Goal: Task Accomplishment & Management: Use online tool/utility

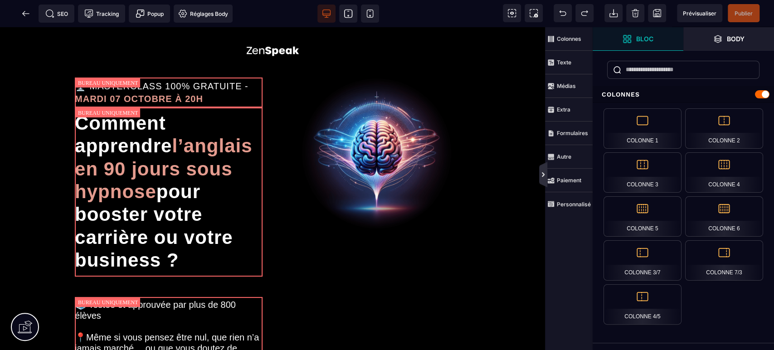
click at [544, 174] on icon at bounding box center [542, 174] width 7 height 7
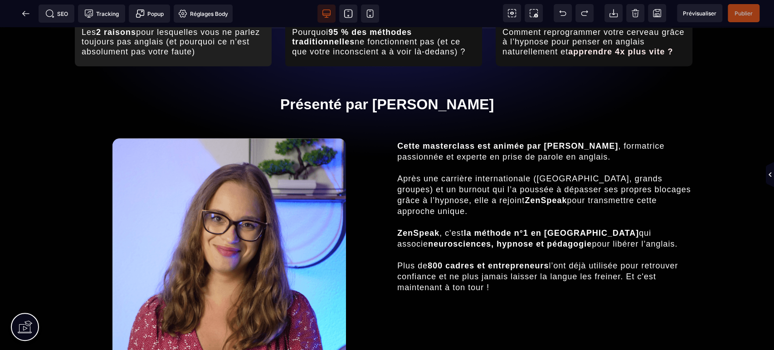
scroll to position [566, 0]
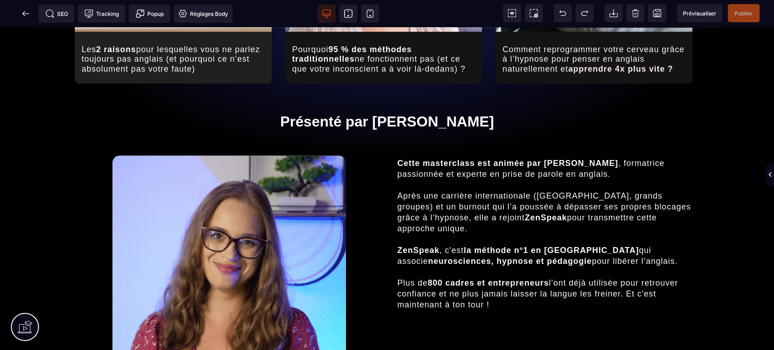
drag, startPoint x: 773, startPoint y: 61, endPoint x: 771, endPoint y: 211, distance: 150.0
click at [32, 18] on span at bounding box center [26, 14] width 18 height 18
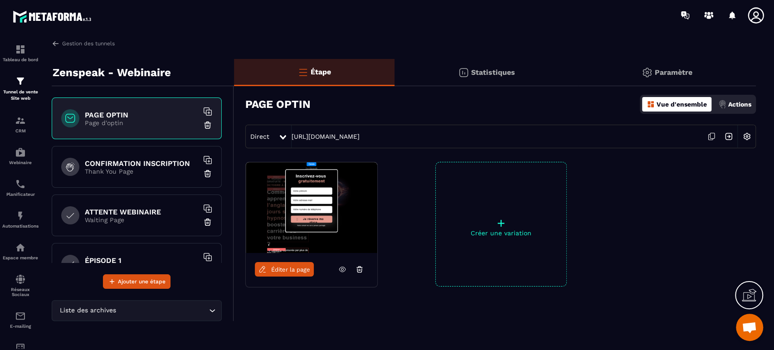
click at [124, 215] on h6 "ATTENTE WEBINAIRE" at bounding box center [141, 212] width 113 height 9
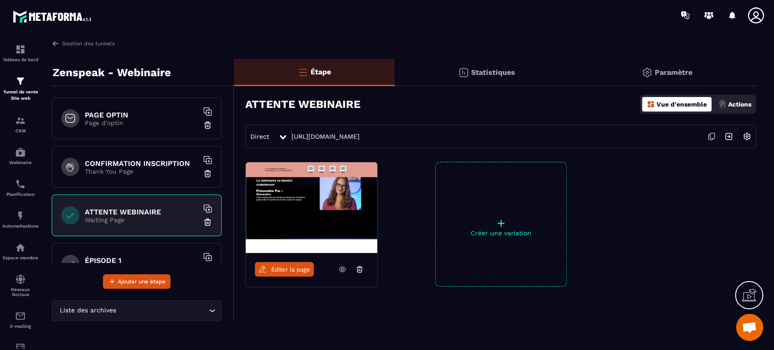
click at [295, 271] on span "Éditer la page" at bounding box center [290, 269] width 39 height 7
